Goal: Task Accomplishment & Management: Manage account settings

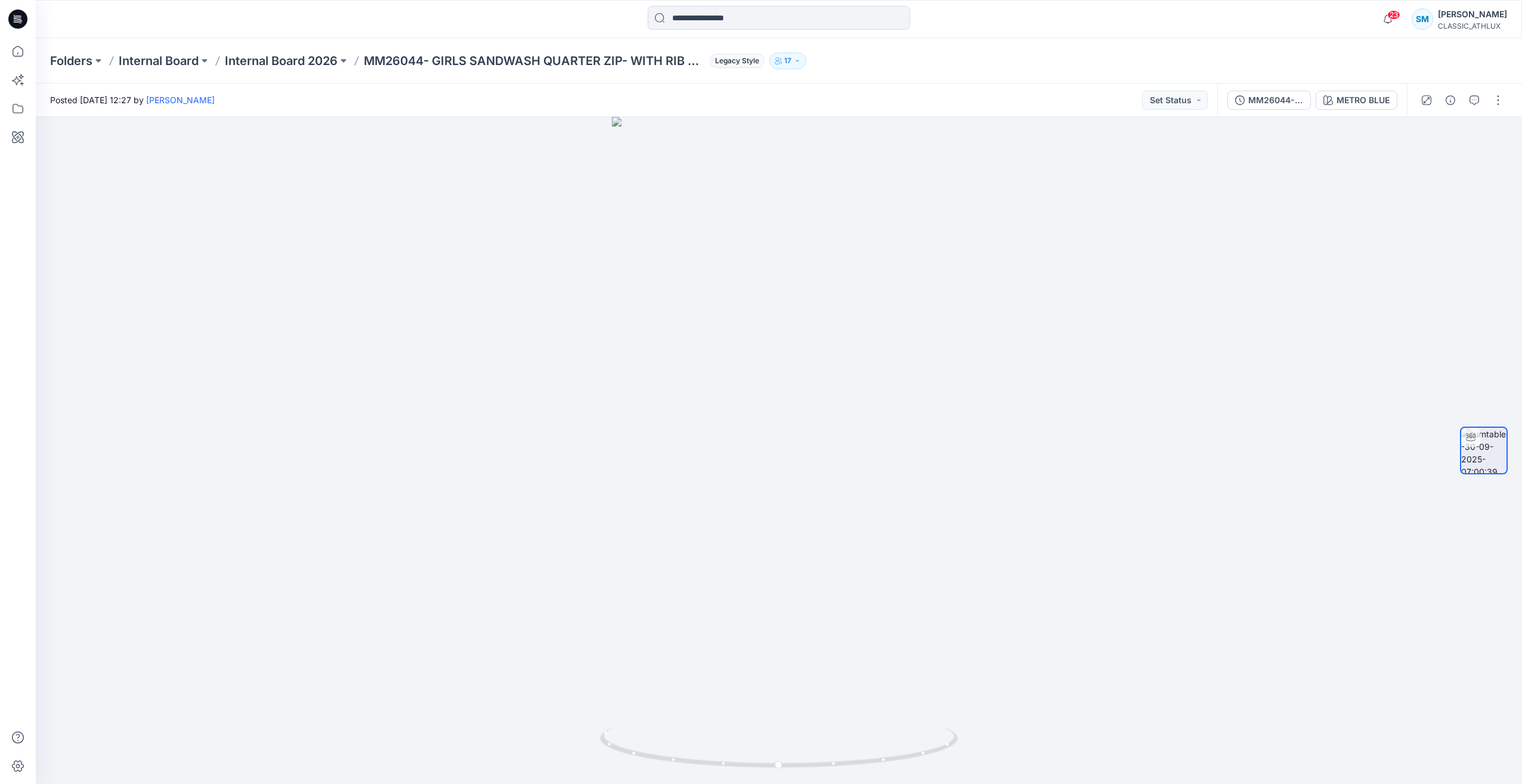
click at [10, 22] on icon at bounding box center [17, 19] width 19 height 19
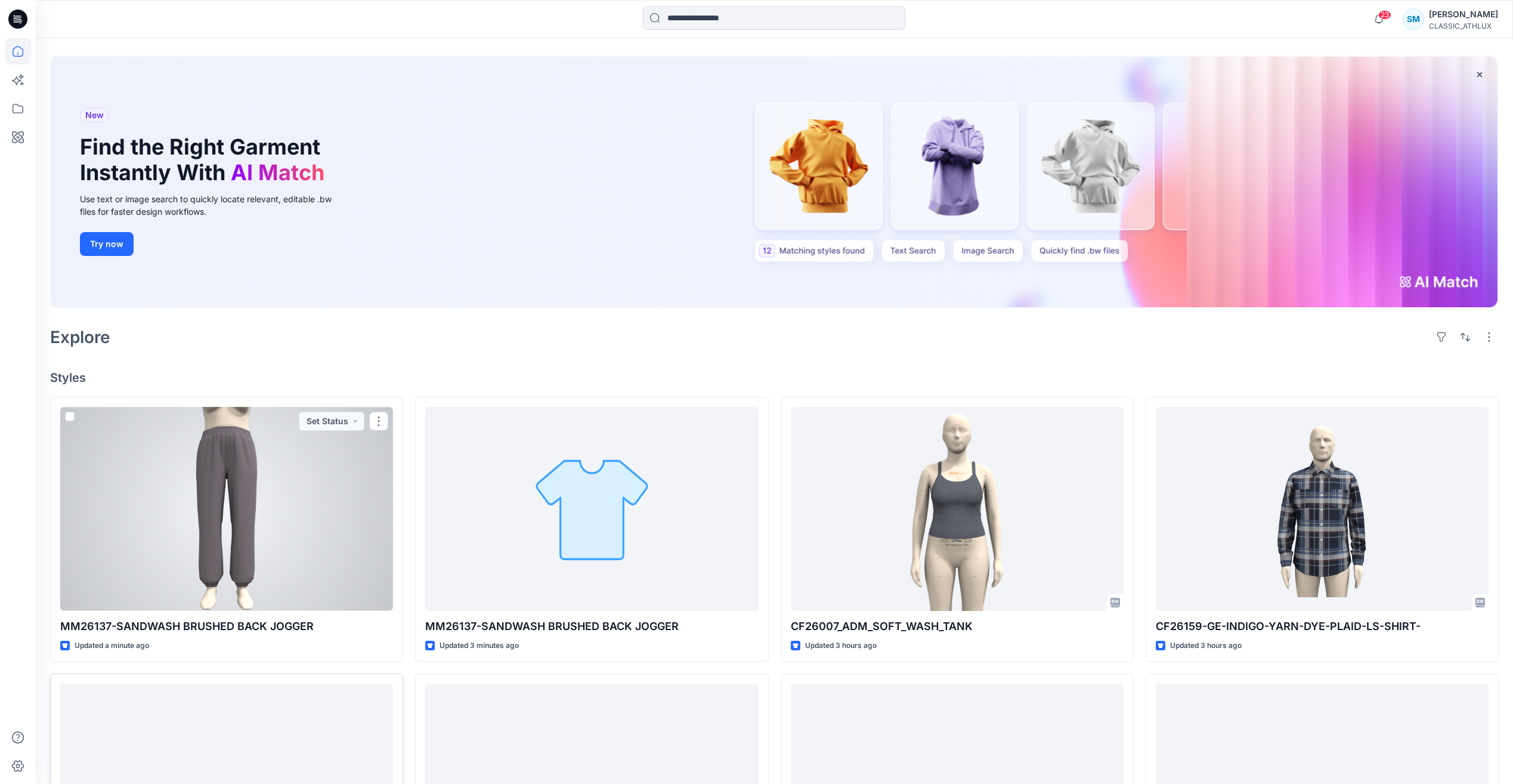
scroll to position [179, 0]
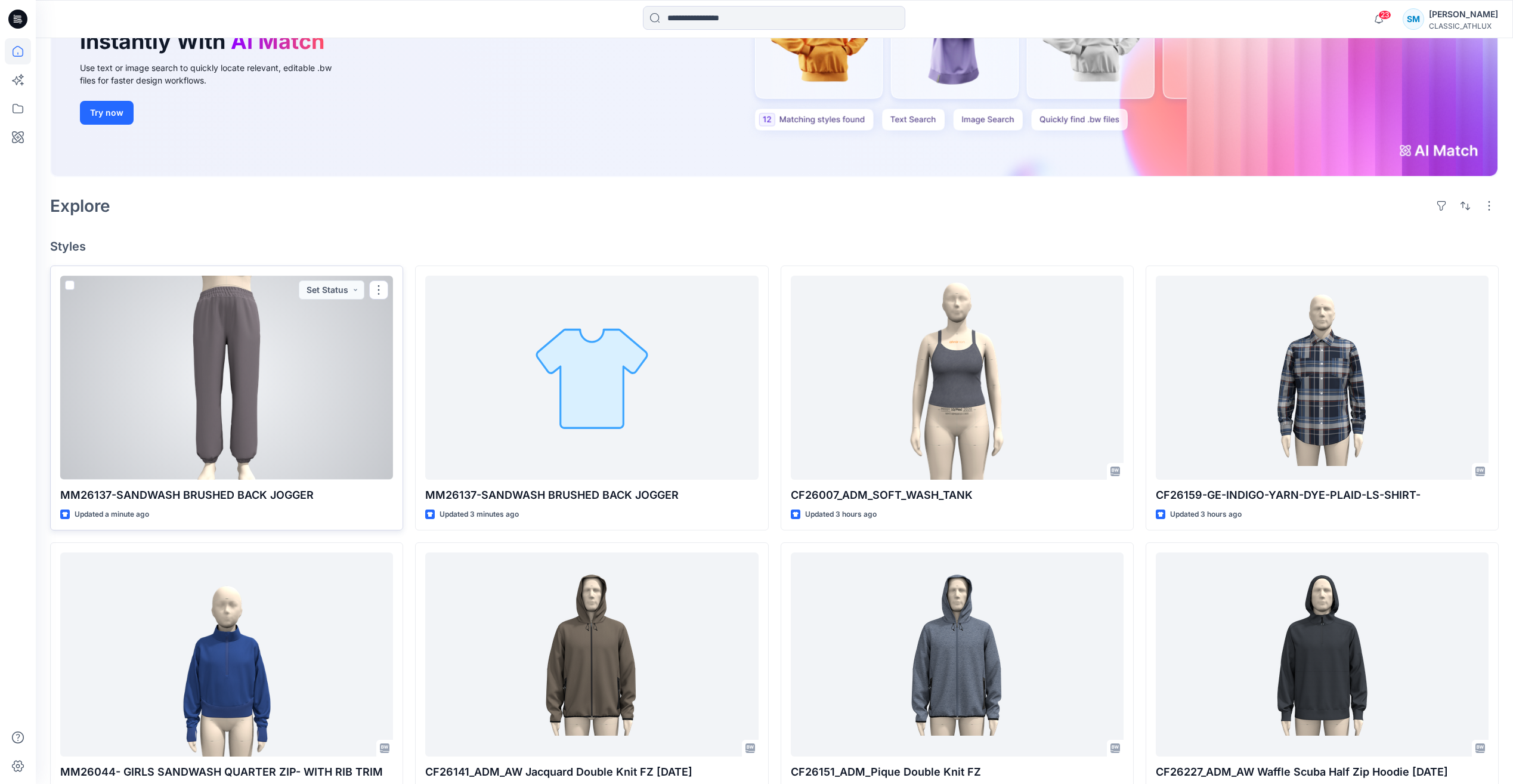
click at [346, 439] on div at bounding box center [226, 377] width 333 height 203
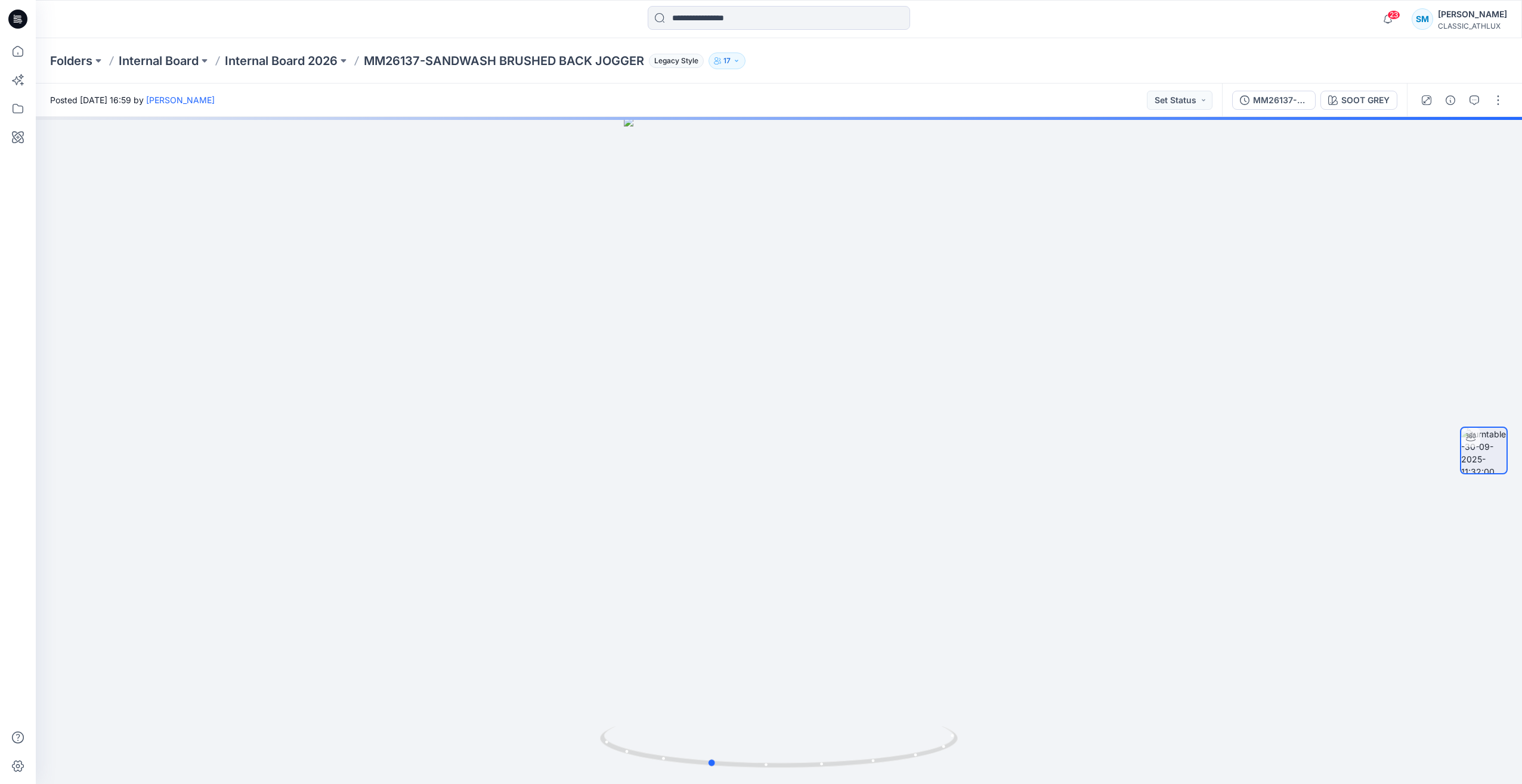
drag, startPoint x: 877, startPoint y: 764, endPoint x: 1524, endPoint y: 586, distance: 671.0
click at [1522, 586] on html "23 Notifications Your style MM26044- GIRLS SANDWASH QUARTER ZIP- WITH RIB TRIM …" at bounding box center [761, 392] width 1522 height 784
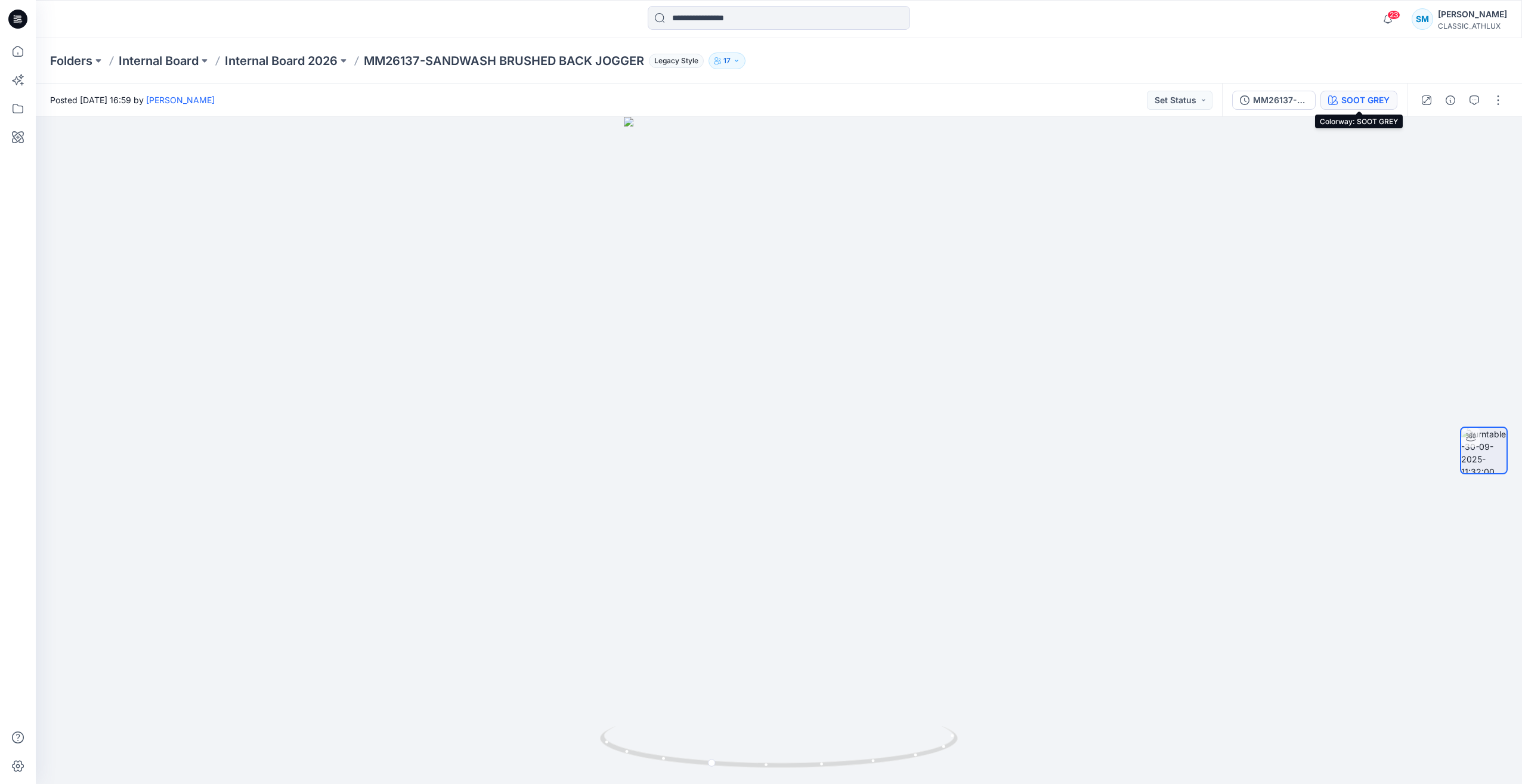
click at [1381, 103] on div "SOOT GREY" at bounding box center [1365, 100] width 48 height 13
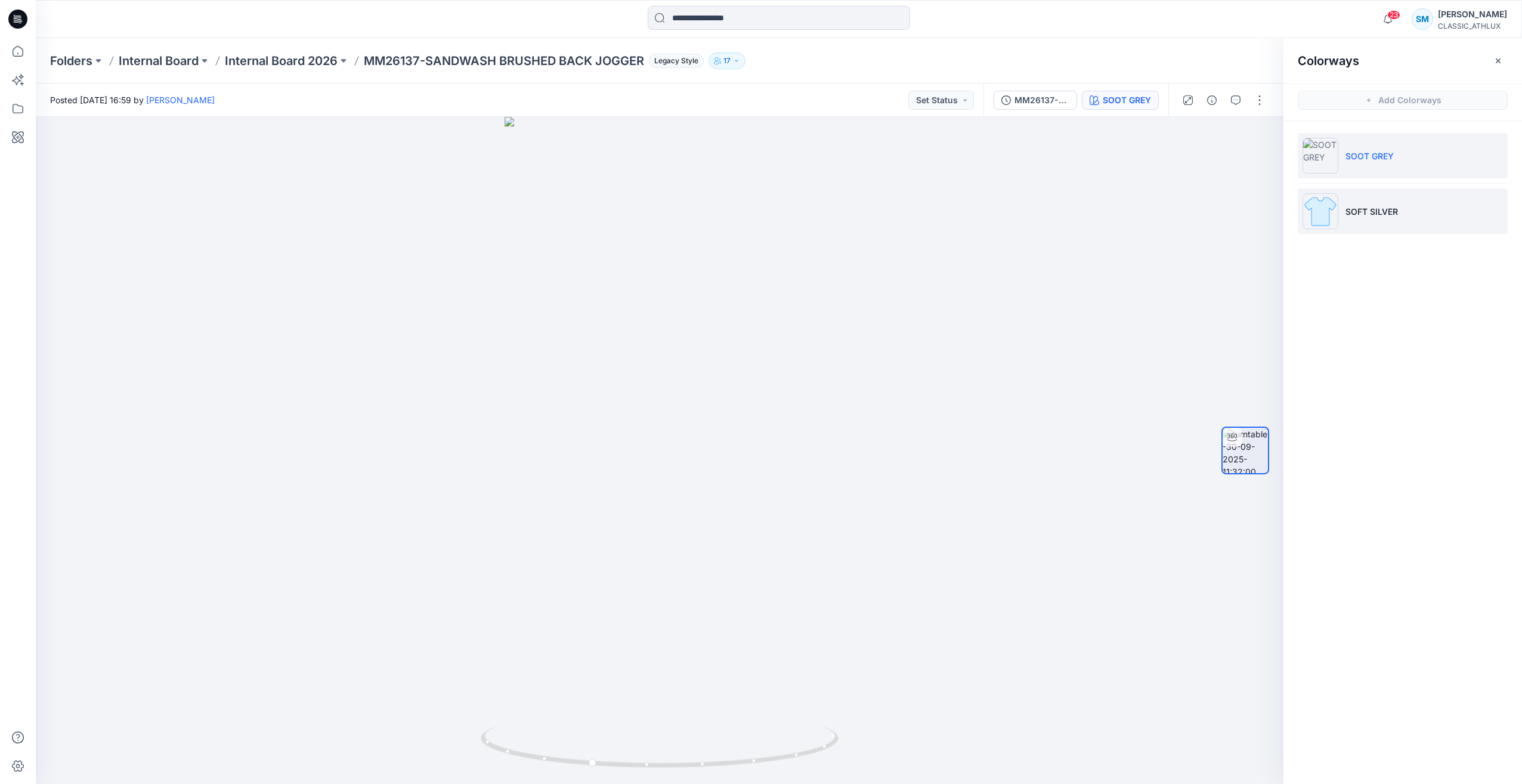
click at [1406, 208] on li "SOFT SILVER" at bounding box center [1403, 211] width 210 height 45
click at [1398, 163] on li "SOOT GREY" at bounding box center [1403, 156] width 210 height 45
click at [22, 23] on icon at bounding box center [20, 23] width 3 height 1
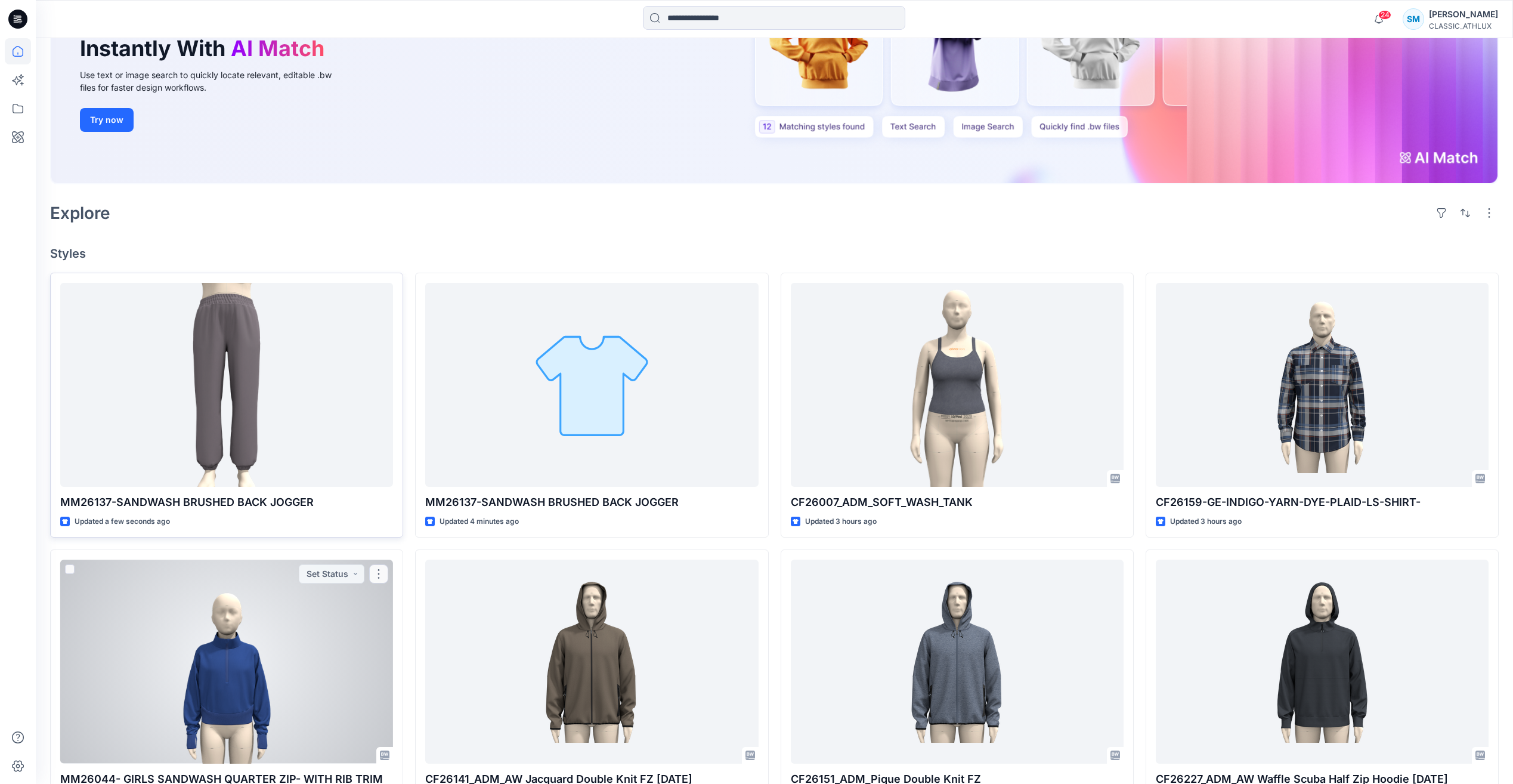
scroll to position [179, 0]
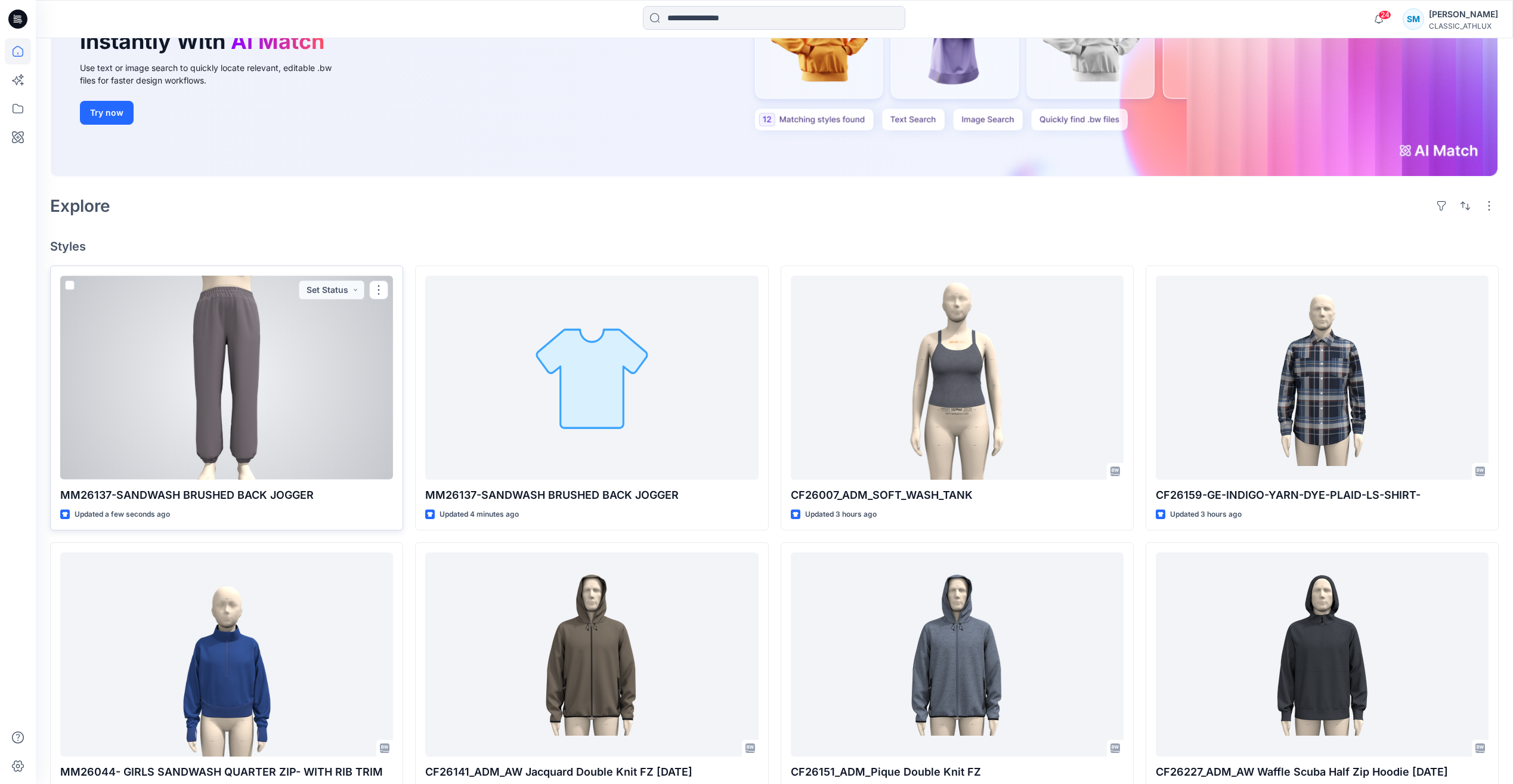
click at [304, 409] on div at bounding box center [226, 377] width 333 height 203
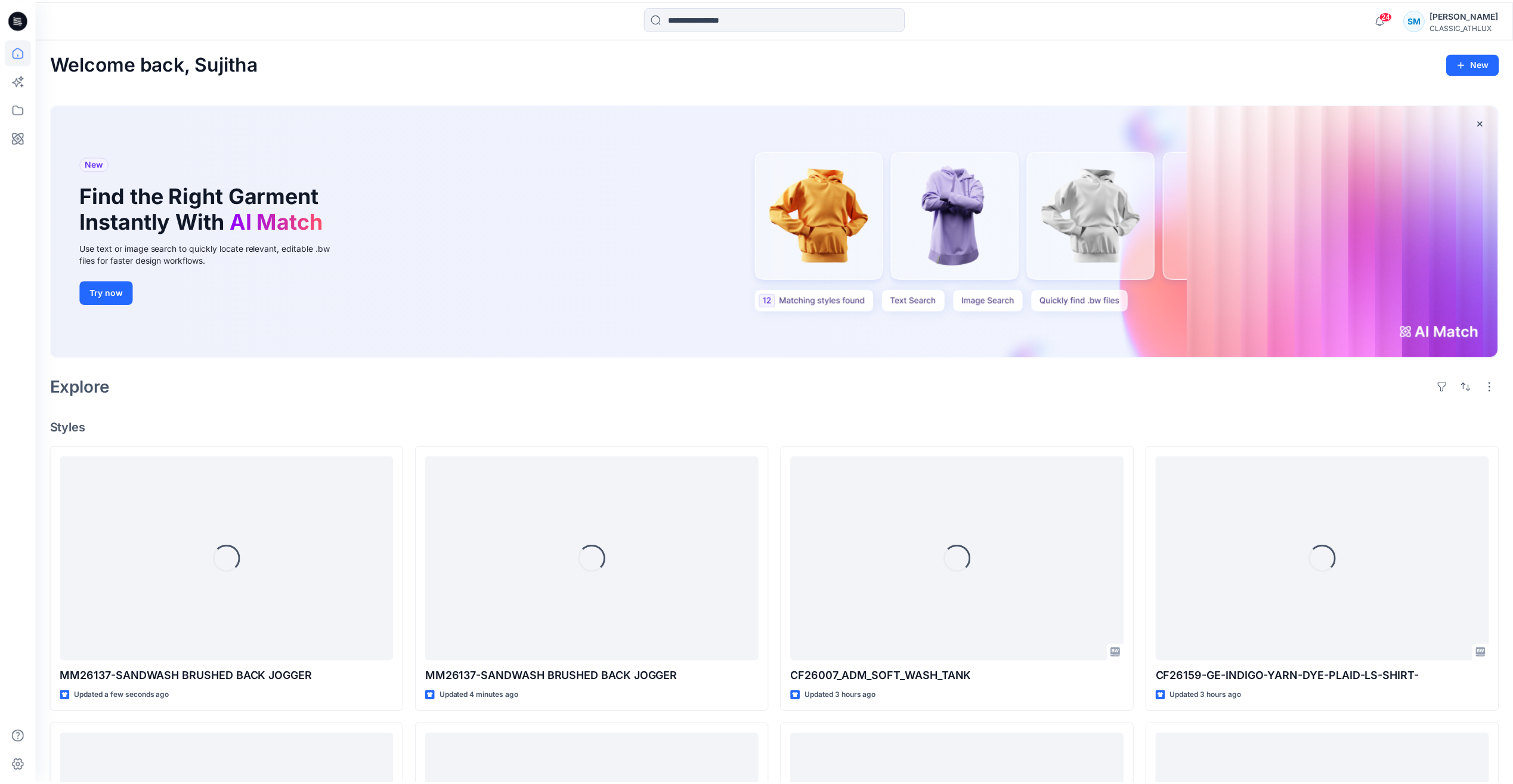
scroll to position [179, 0]
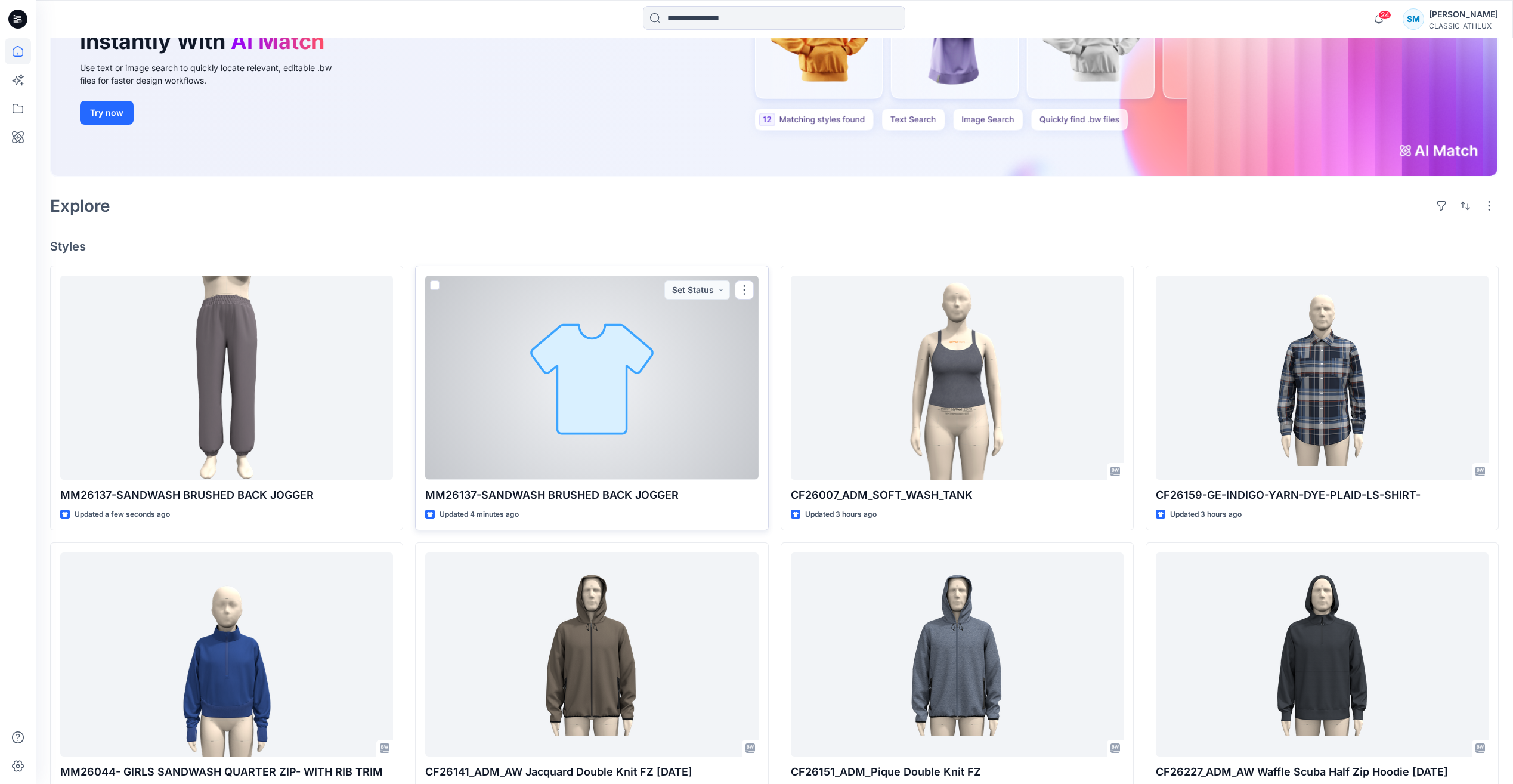
click at [741, 390] on div at bounding box center [591, 377] width 333 height 203
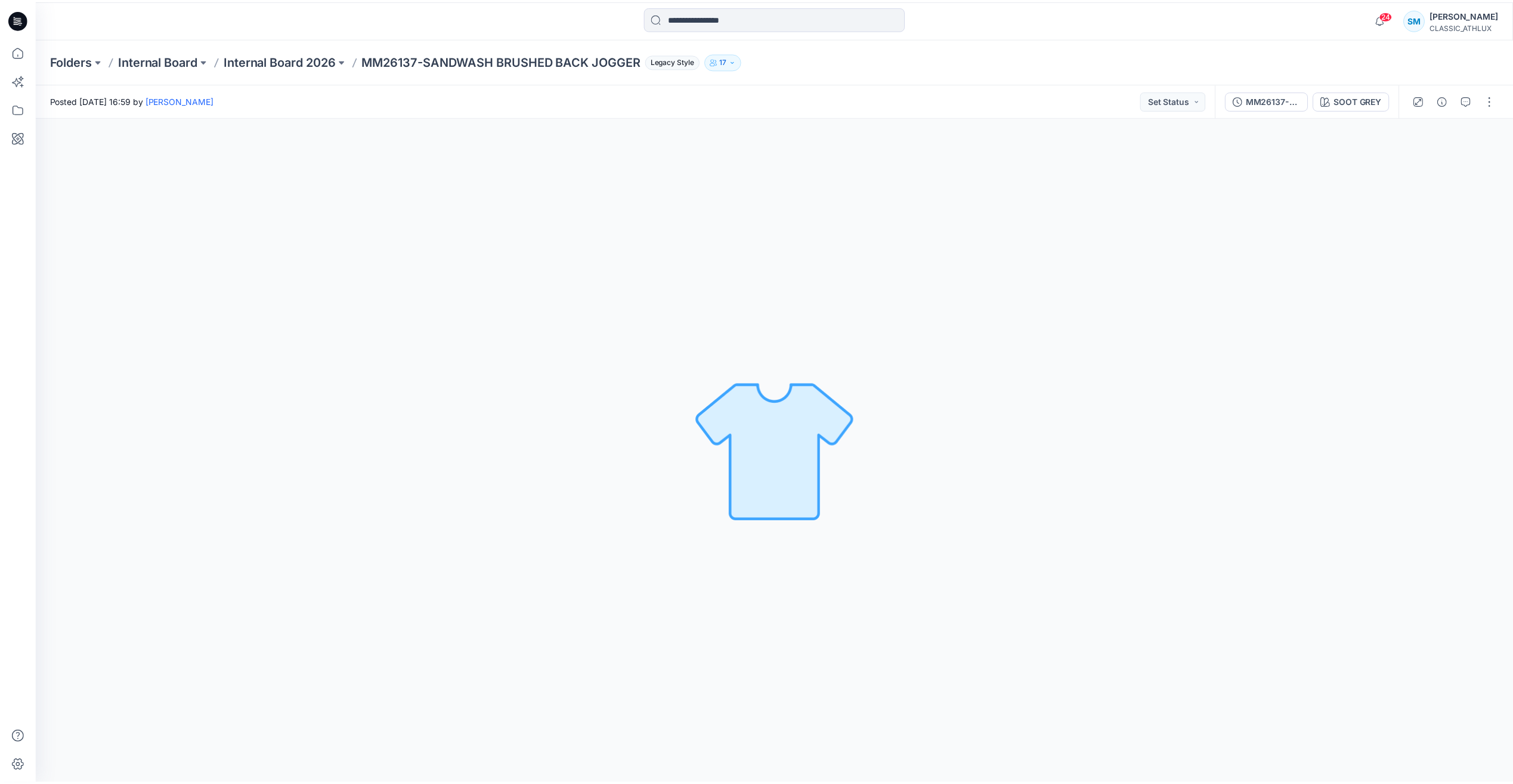
scroll to position [179, 0]
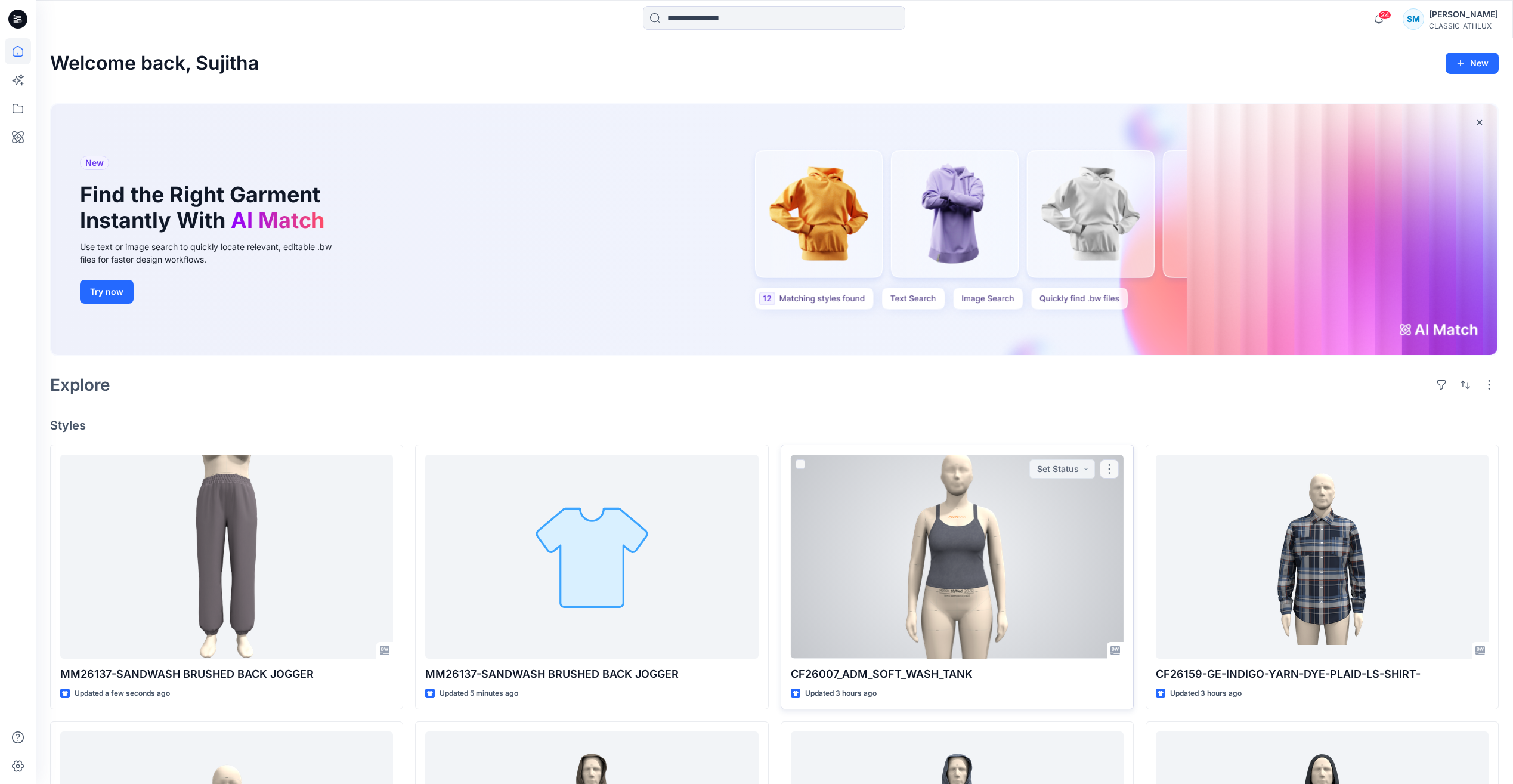
click at [1005, 577] on div at bounding box center [957, 556] width 333 height 203
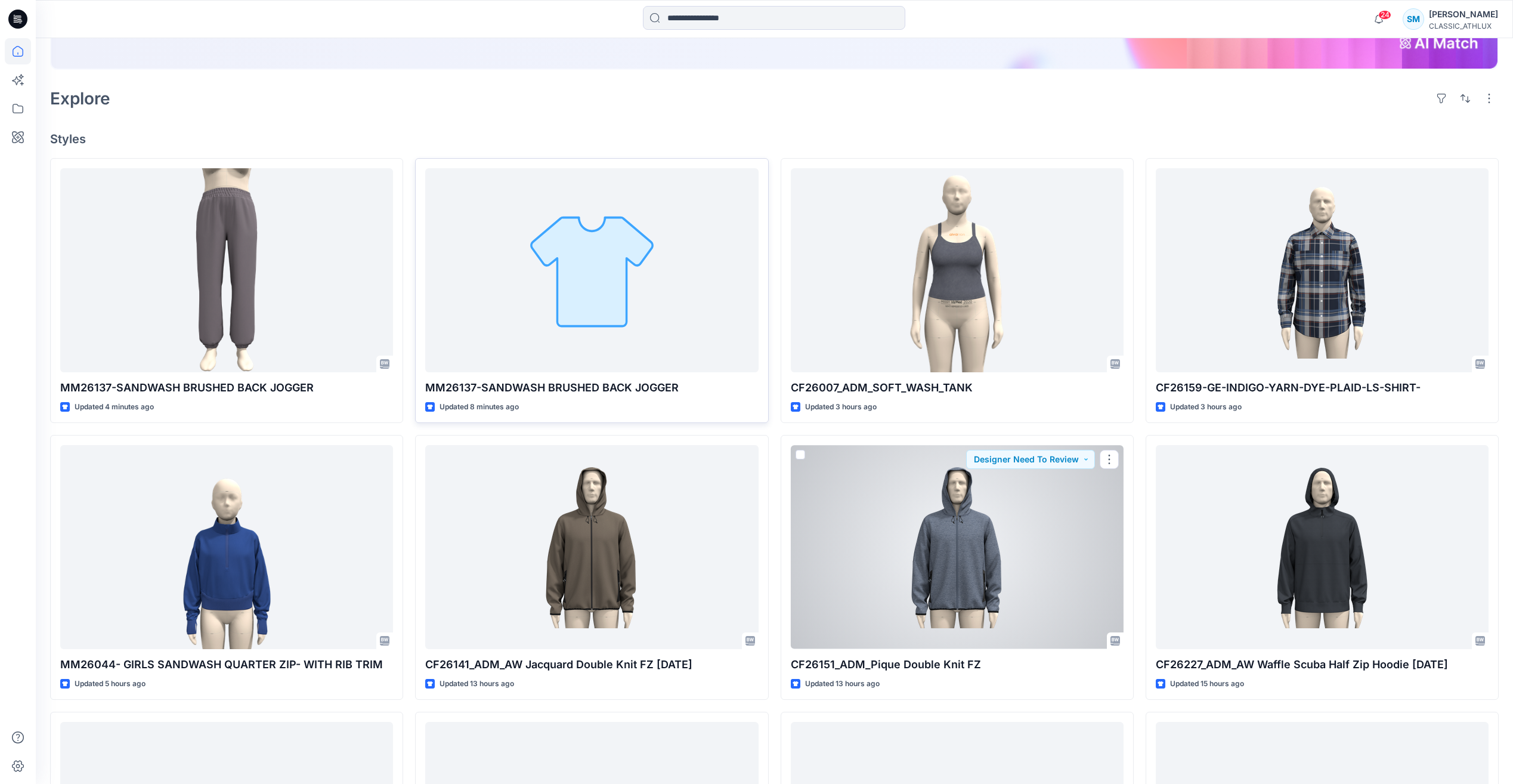
scroll to position [120, 0]
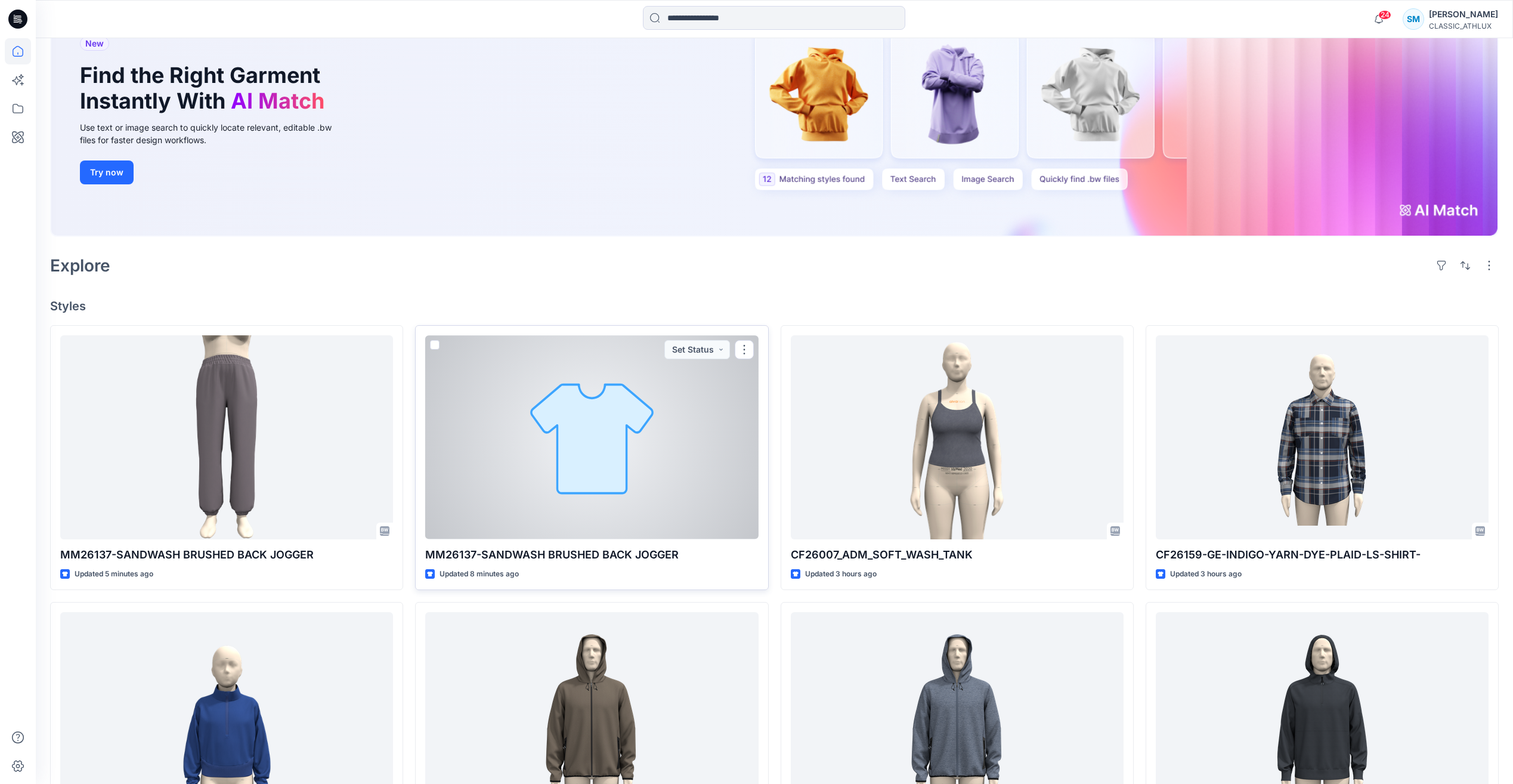
click at [629, 433] on div at bounding box center [591, 437] width 333 height 203
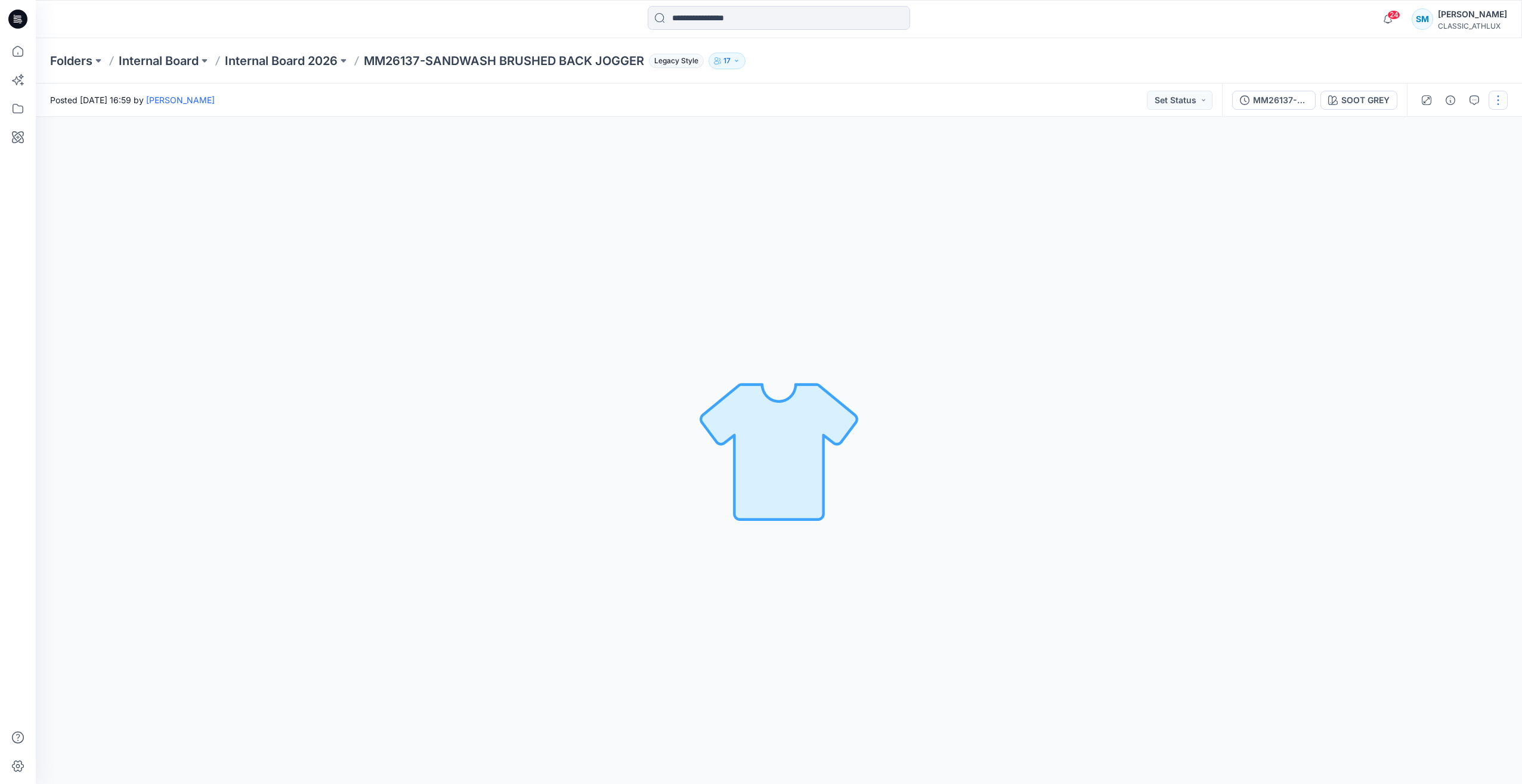
click at [1496, 99] on button "button" at bounding box center [1498, 100] width 19 height 19
click at [1440, 133] on button "Edit" at bounding box center [1448, 128] width 110 height 22
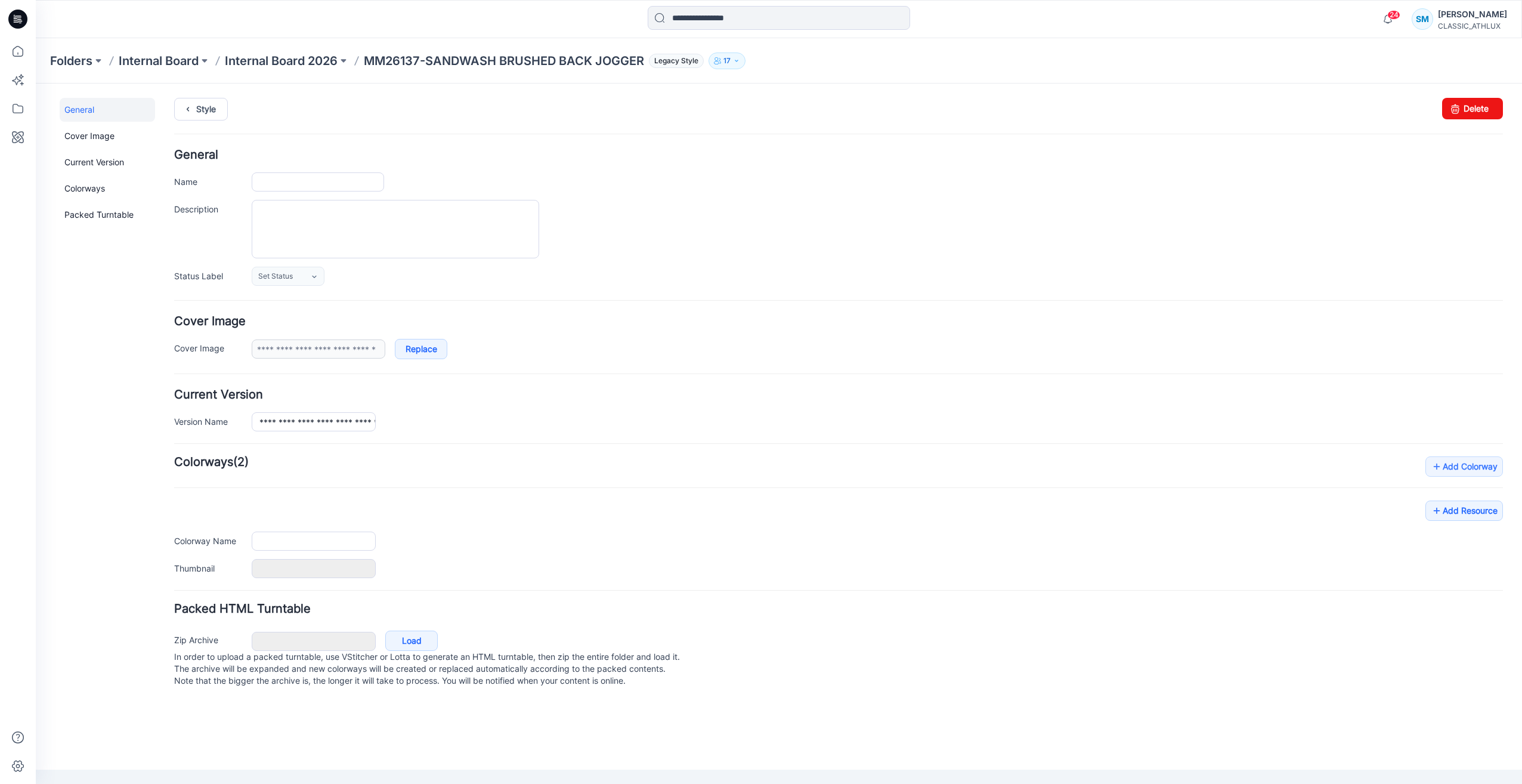
type input "**********"
type input "*********"
type input "**********"
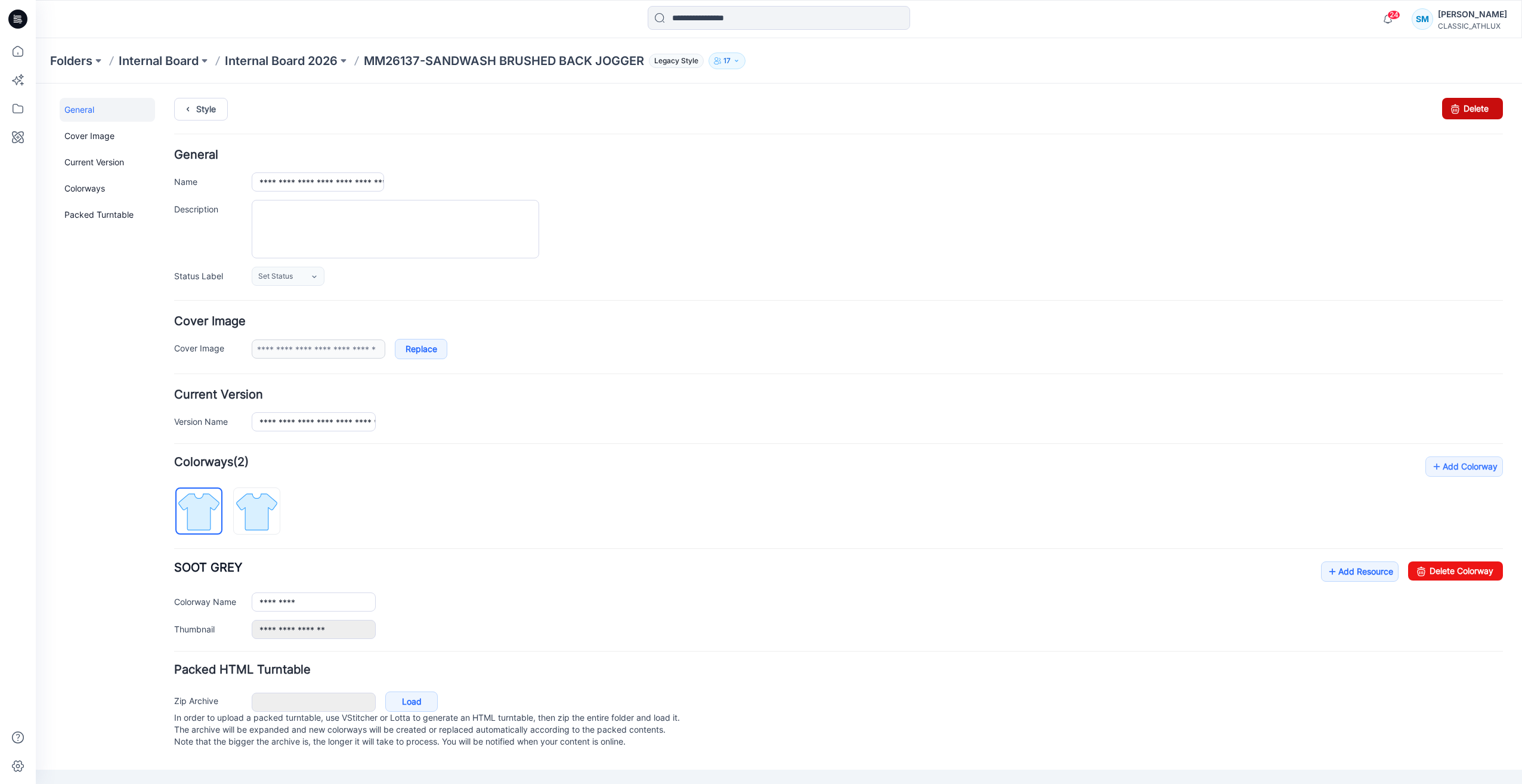
drag, startPoint x: 1466, startPoint y: 106, endPoint x: 849, endPoint y: 143, distance: 618.1
click at [1466, 106] on link "Delete" at bounding box center [1472, 109] width 61 height 22
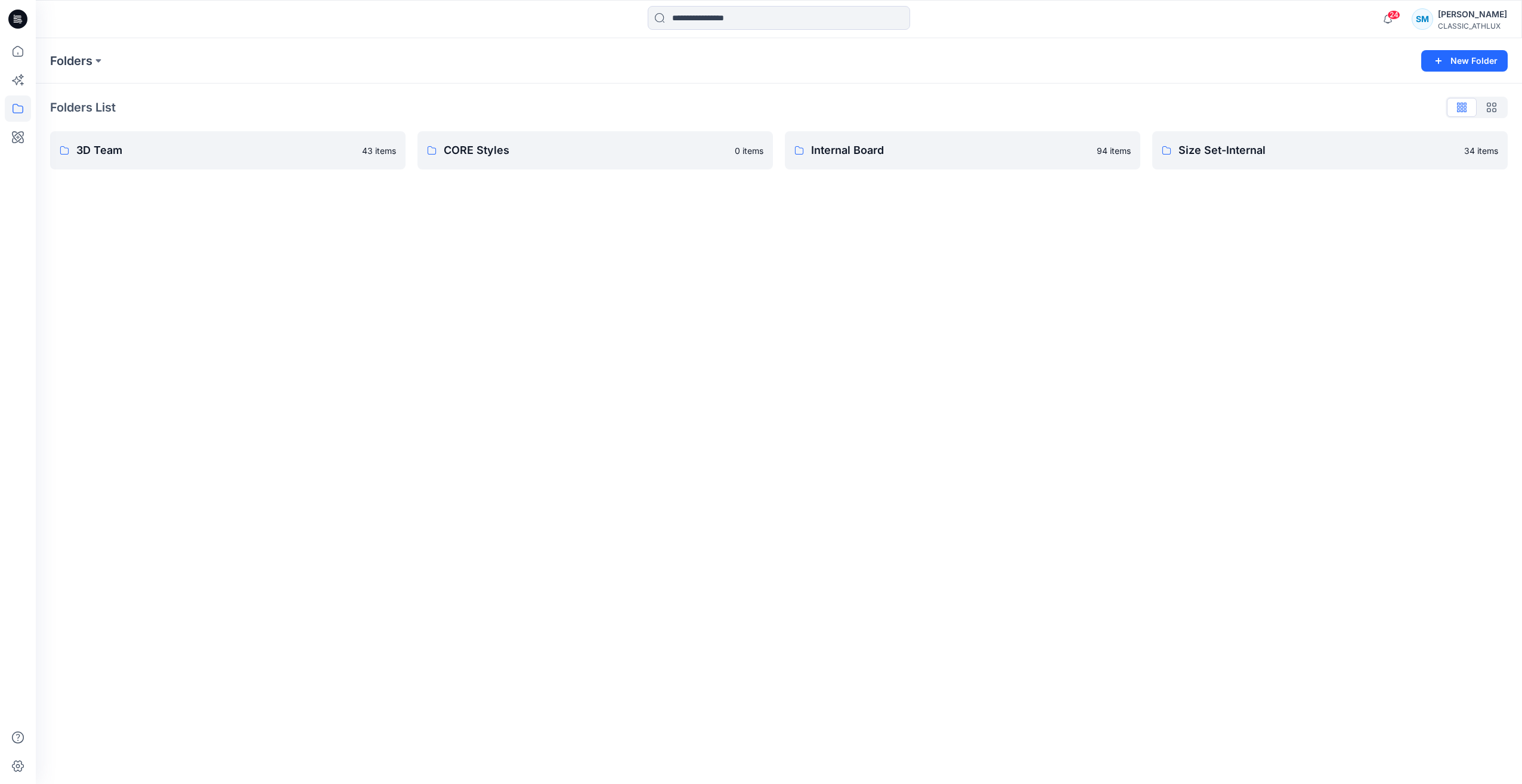
click at [25, 18] on icon at bounding box center [17, 19] width 19 height 19
